Goal: Information Seeking & Learning: Learn about a topic

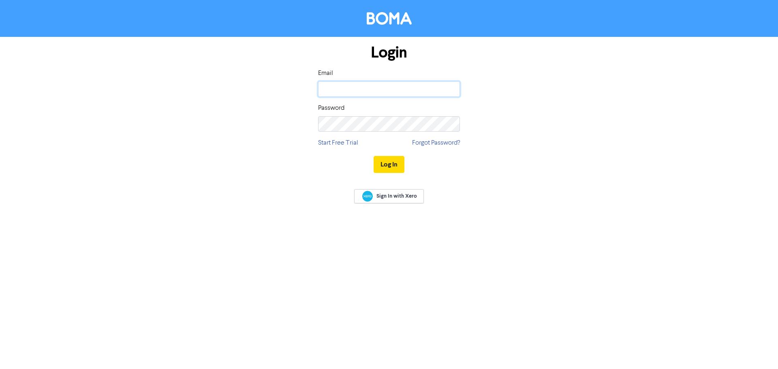
click at [367, 88] on input "email" at bounding box center [389, 88] width 142 height 15
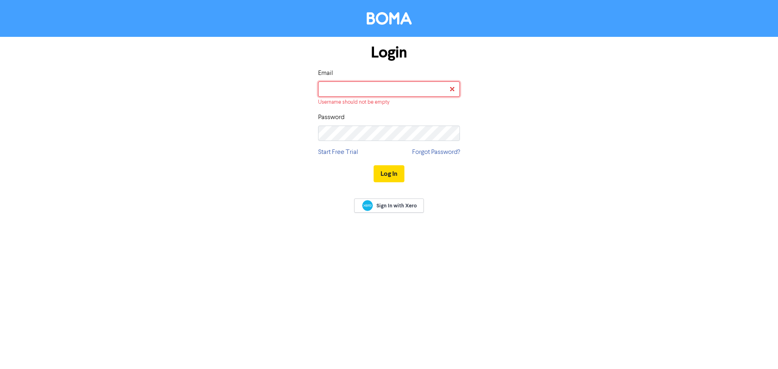
click at [363, 90] on input "email" at bounding box center [389, 88] width 142 height 15
type input "[EMAIL_ADDRESS][DOMAIN_NAME]"
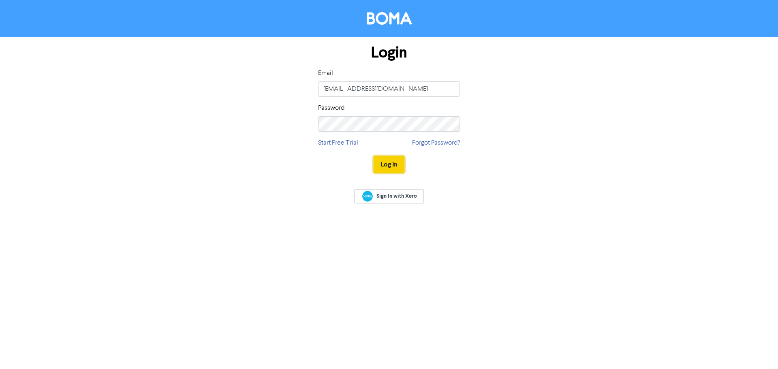
click at [392, 160] on button "Log In" at bounding box center [389, 164] width 31 height 17
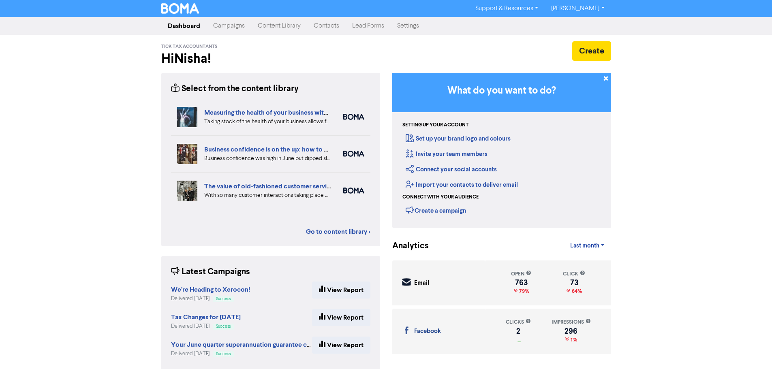
click at [288, 23] on link "Content Library" at bounding box center [279, 26] width 56 height 16
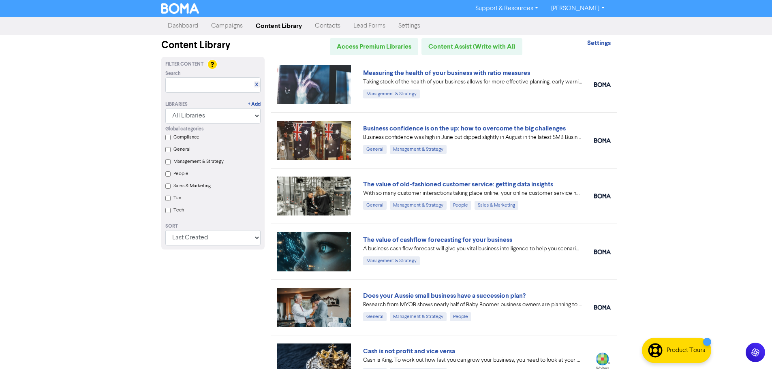
click at [179, 138] on label "Compliance" at bounding box center [187, 137] width 26 height 7
click at [171, 138] on input "Compliance" at bounding box center [167, 137] width 5 height 5
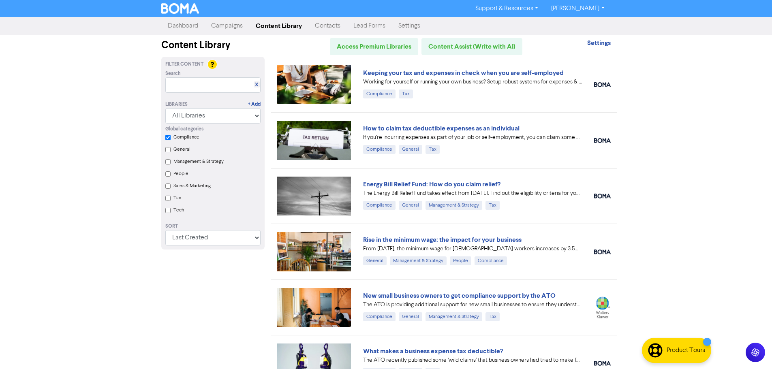
click at [177, 199] on label "Tax" at bounding box center [178, 198] width 8 height 7
click at [171, 199] on input "Tax" at bounding box center [167, 198] width 5 height 5
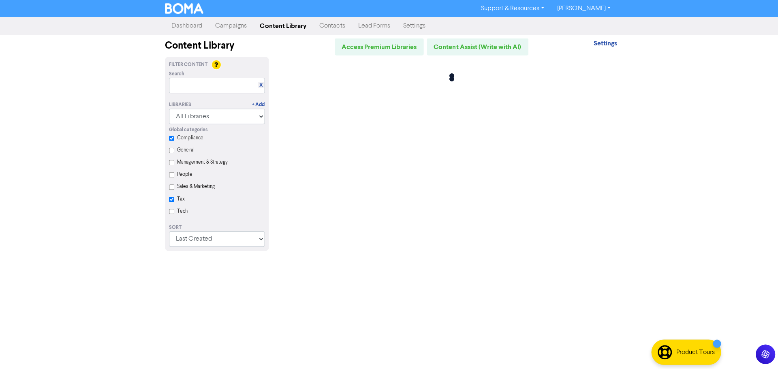
checkbox input "true"
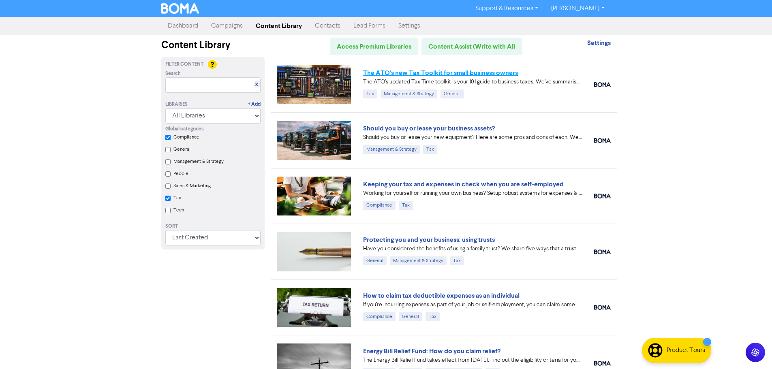
click at [417, 73] on link "The ATO's new Tax Toolkit for small business owners" at bounding box center [440, 73] width 155 height 8
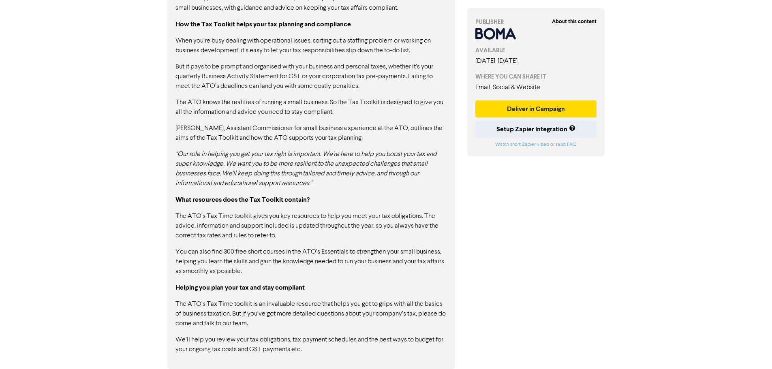
scroll to position [271, 0]
